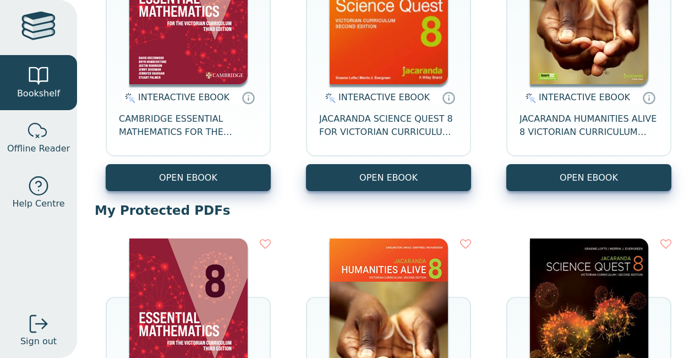
scroll to position [239, 0]
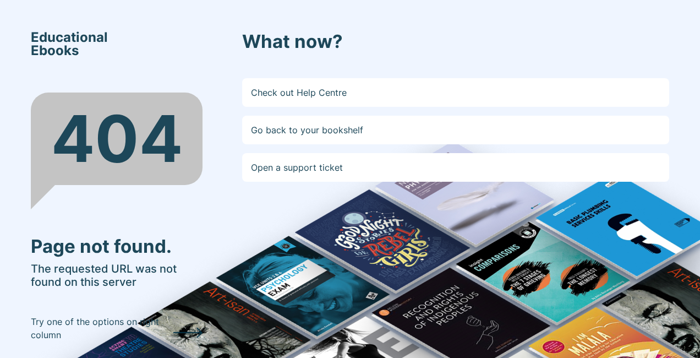
click at [14, 299] on div "Educational Ebooks 404 Page not found. The requested URL was not found on this …" at bounding box center [350, 179] width 700 height 358
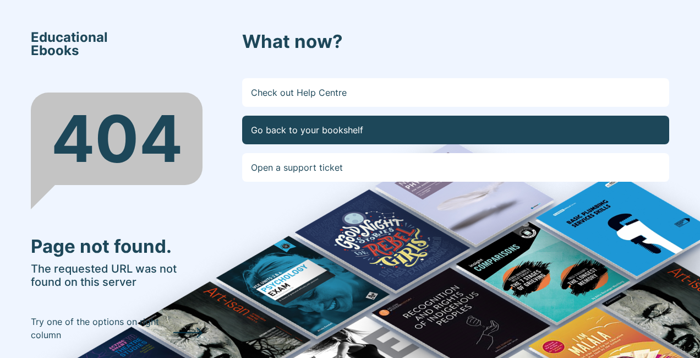
click at [275, 130] on link "Go back to your bookshelf" at bounding box center [455, 130] width 427 height 29
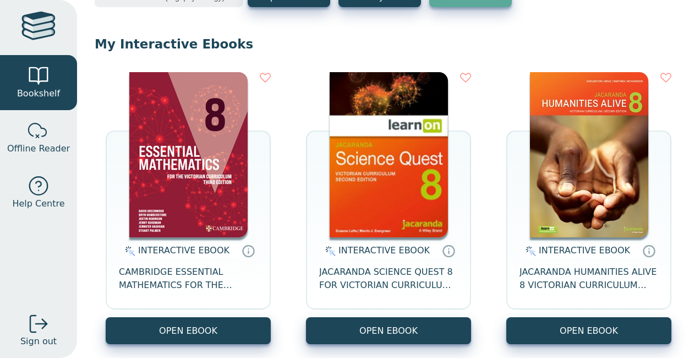
scroll to position [83, 0]
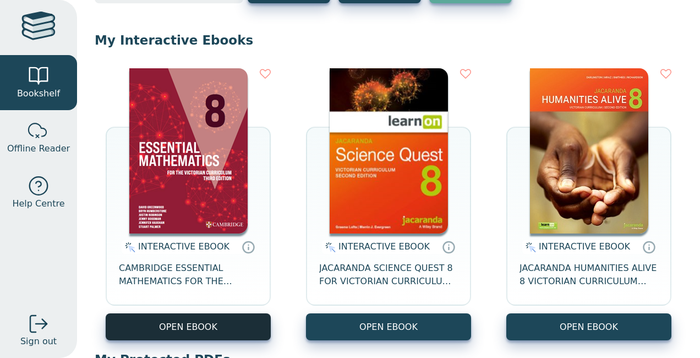
click at [243, 319] on button "OPEN EBOOK" at bounding box center [188, 326] width 165 height 27
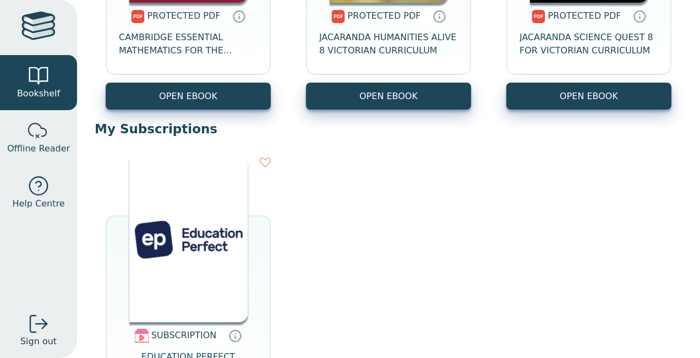
scroll to position [632, 0]
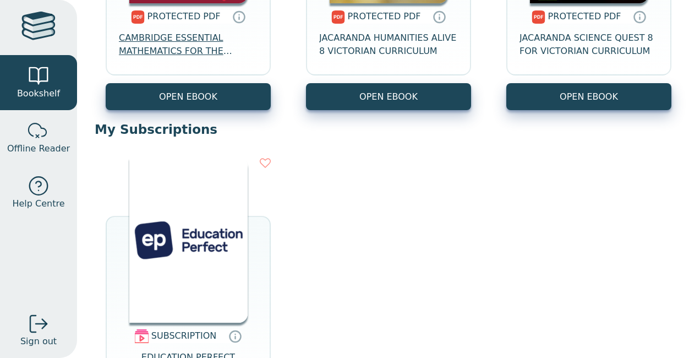
click at [181, 48] on span "CAMBRIDGE ESSENTIAL MATHEMATICS FOR THE VICTORIAN CURRICULUM YEAR 8 3E" at bounding box center [188, 44] width 139 height 26
